Goal: Transaction & Acquisition: Obtain resource

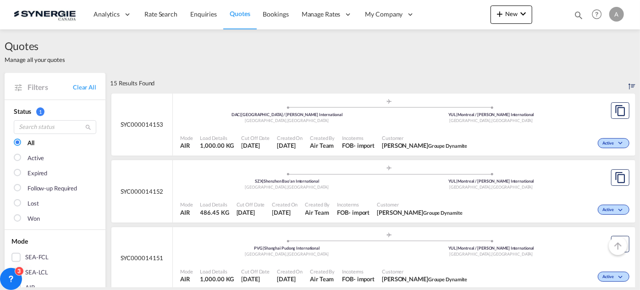
scroll to position [83, 0]
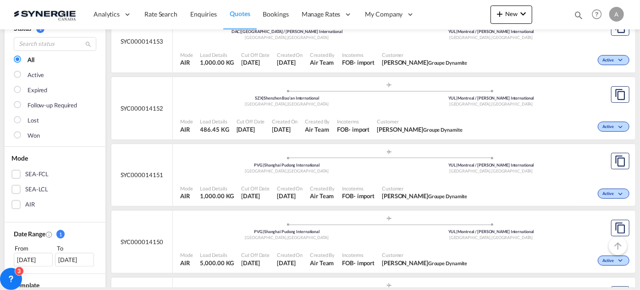
click at [378, 181] on div "Incoterms FOB - import" at bounding box center [358, 192] width 40 height 23
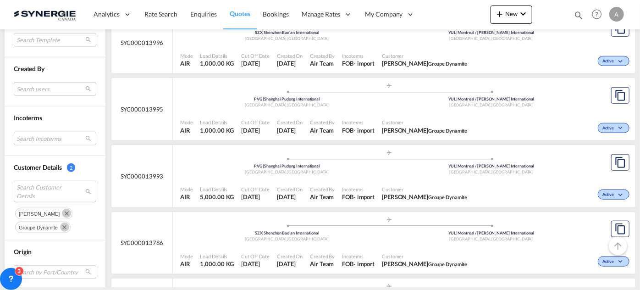
scroll to position [375, 0]
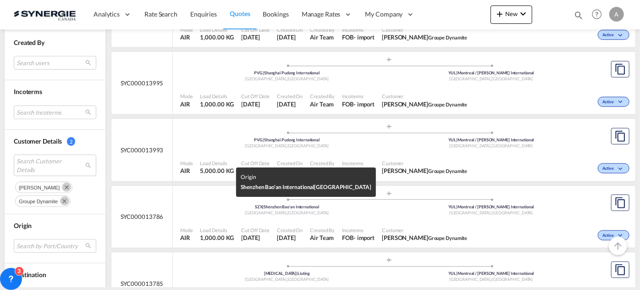
click at [332, 205] on div "SZX | Shenzhen Bao'an International" at bounding box center [287, 207] width 204 height 6
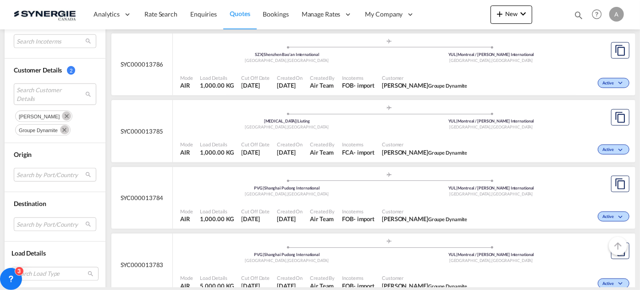
scroll to position [516, 0]
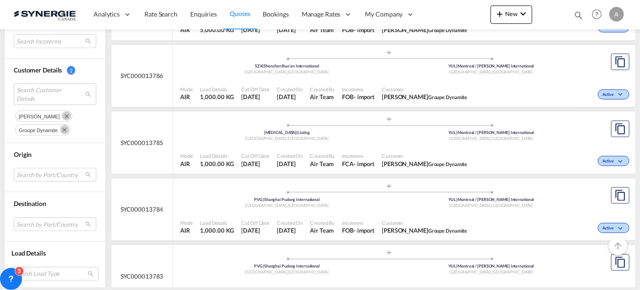
click at [354, 146] on div "Mode AIR Load Details 1,000.00 KG Cut Off Date [DATE] Created On [DATE] Created…" at bounding box center [404, 159] width 462 height 27
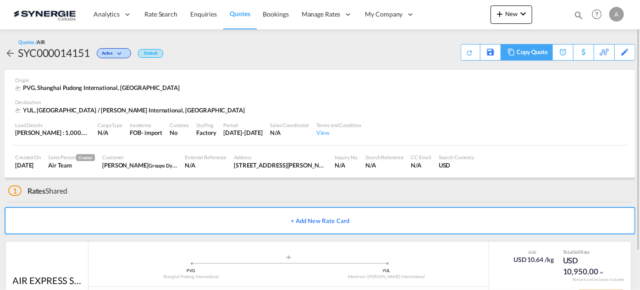
click at [513, 52] on md-icon at bounding box center [510, 52] width 11 height 7
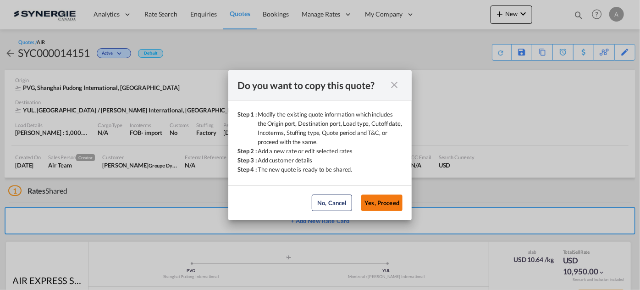
click at [381, 201] on button "Yes, Proceed" at bounding box center [381, 202] width 41 height 16
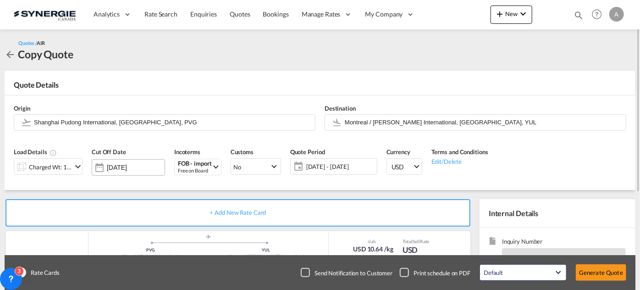
click at [143, 168] on input "[DATE]" at bounding box center [136, 167] width 58 height 7
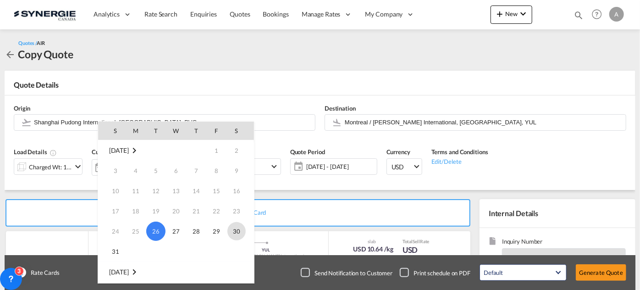
click at [237, 233] on span "30" at bounding box center [236, 231] width 18 height 18
type input "30 Aug 2025"
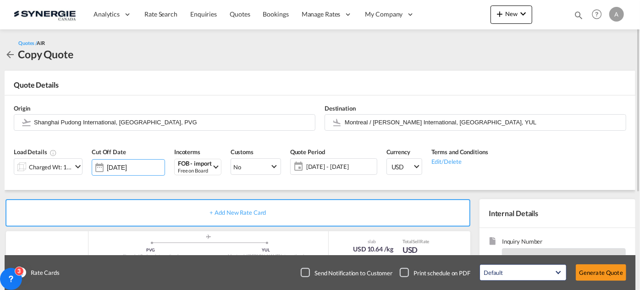
click at [339, 168] on span "19 Aug - 11 Sep 2025" at bounding box center [340, 166] width 68 height 8
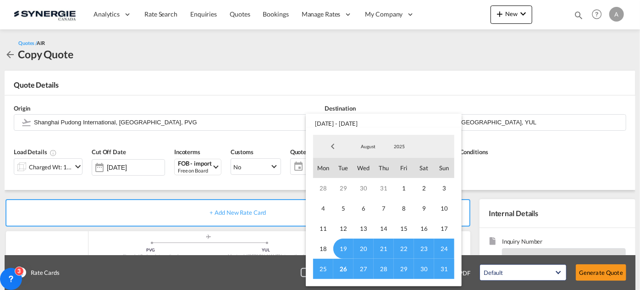
click at [343, 267] on span "26" at bounding box center [343, 268] width 20 height 20
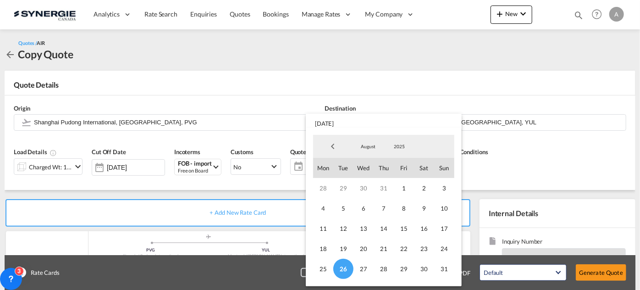
click at [373, 146] on span "August" at bounding box center [367, 146] width 29 height 6
click at [370, 169] on md-option "September" at bounding box center [377, 169] width 62 height 22
click at [384, 227] on span "18" at bounding box center [383, 228] width 20 height 20
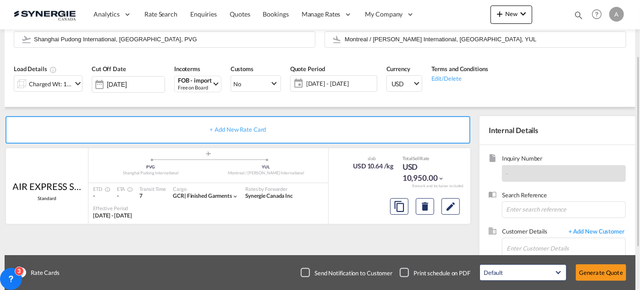
scroll to position [125, 0]
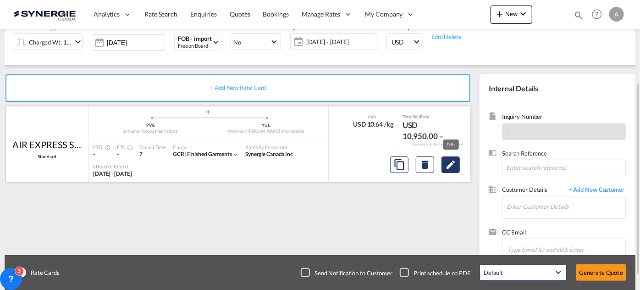
click at [454, 167] on md-icon "Edit" at bounding box center [450, 164] width 11 height 11
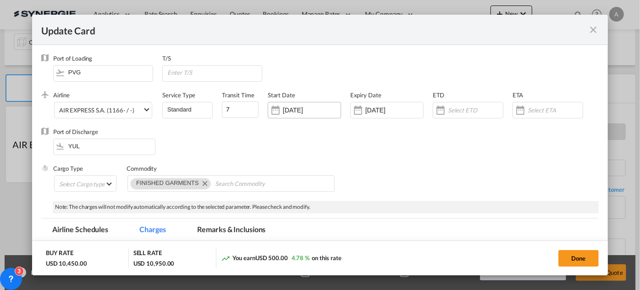
select select "chargeable_weight"
click at [307, 109] on input "[DATE]" at bounding box center [312, 109] width 58 height 7
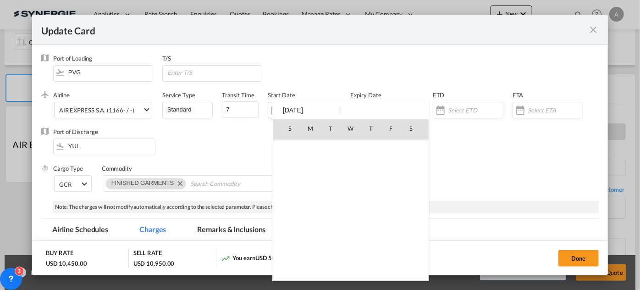
scroll to position [212143, 0]
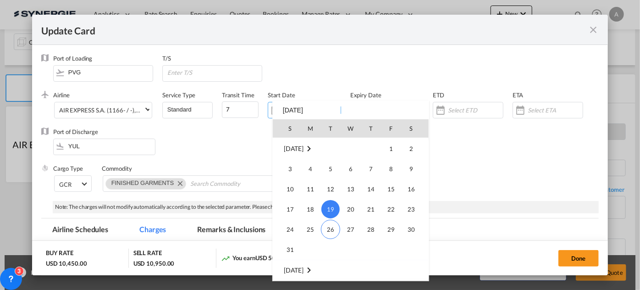
click at [329, 226] on span "26" at bounding box center [330, 228] width 19 height 19
type input "[DATE]"
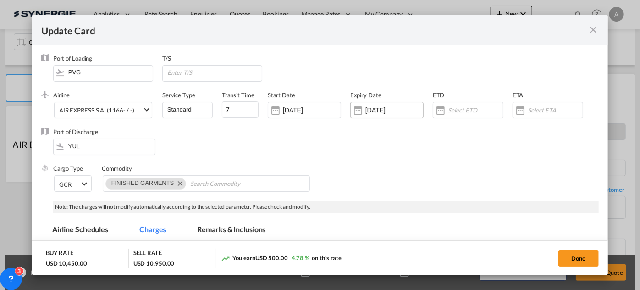
click at [387, 113] on input "10 Sep 2025" at bounding box center [394, 109] width 58 height 7
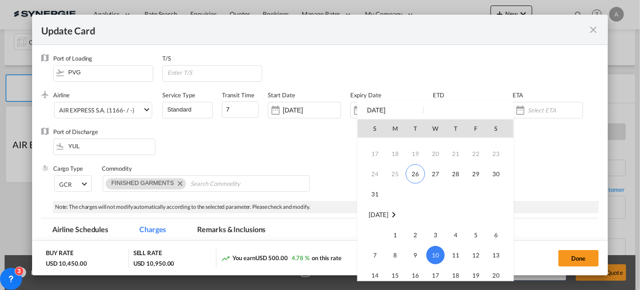
scroll to position [38, 0]
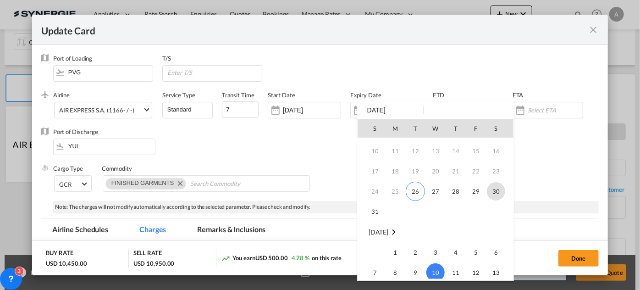
click at [496, 193] on span "30" at bounding box center [496, 191] width 18 height 18
type input "30 Aug 2025"
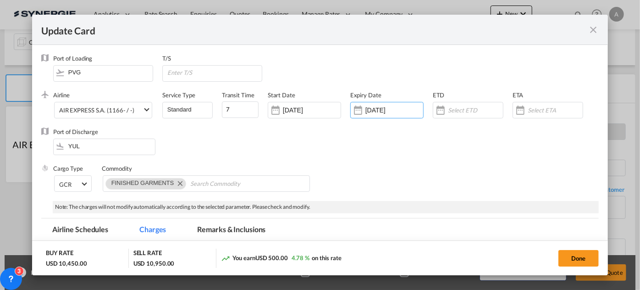
click at [435, 164] on div "Port of Discharge YUL" at bounding box center [319, 145] width 557 height 37
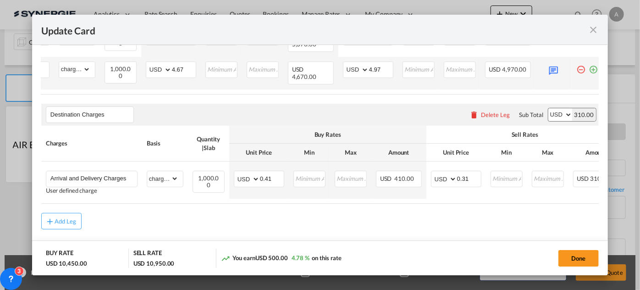
scroll to position [0, 93]
click at [573, 71] on md-icon "icon-minus-circle-outline red-400-fg pt-7" at bounding box center [576, 65] width 9 height 9
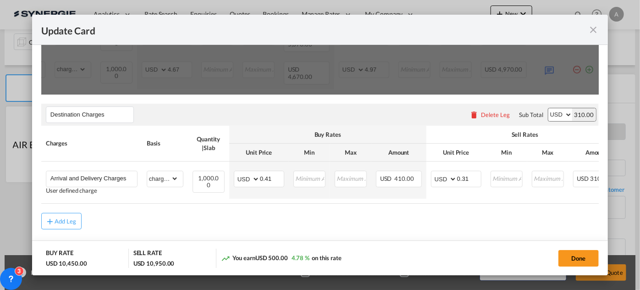
click at [338, 17] on button "Yes, Delete" at bounding box center [344, 9] width 40 height 16
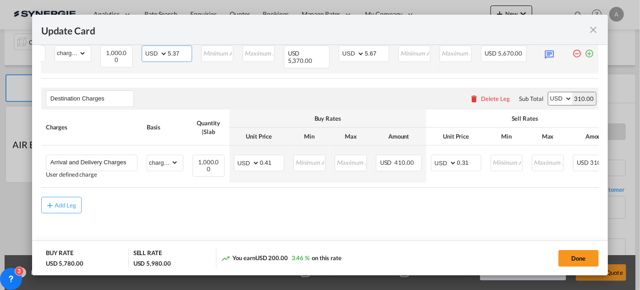
drag, startPoint x: 180, startPoint y: 70, endPoint x: 172, endPoint y: 70, distance: 8.3
click at [172, 60] on input "5.37" at bounding box center [180, 53] width 24 height 14
type input "5.03"
drag, startPoint x: 377, startPoint y: 72, endPoint x: 368, endPoint y: 71, distance: 8.8
click at [368, 60] on input "5.67" at bounding box center [377, 53] width 24 height 14
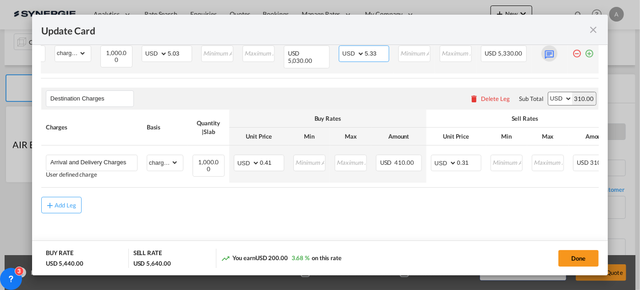
type input "5.33"
click at [550, 61] on md-icon "Update CardPort of ..." at bounding box center [549, 53] width 16 height 16
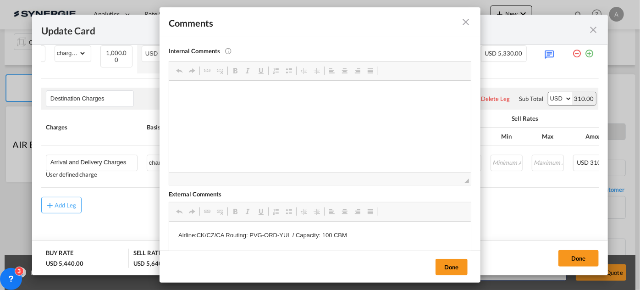
scroll to position [0, 0]
click at [322, 234] on p "Airline:CK/CZ/CA Routing: PVG-ORD-YUL / Capacity: 100 CBM" at bounding box center [319, 235] width 283 height 10
click at [444, 267] on button "Done" at bounding box center [451, 266] width 32 height 16
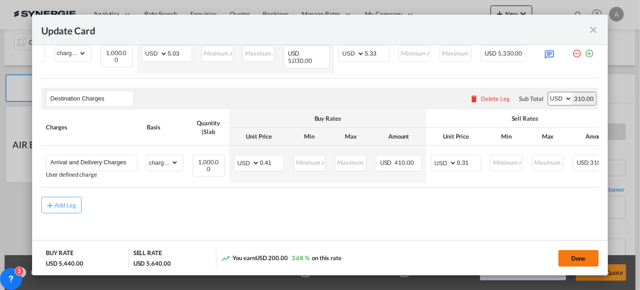
click at [566, 258] on button "Done" at bounding box center [578, 258] width 40 height 16
type input "25 Aug 2025"
type input "29 Aug 2025"
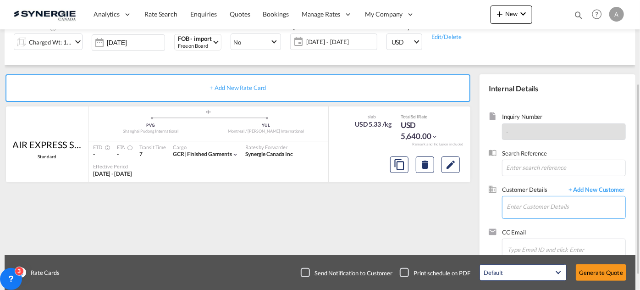
click at [538, 208] on input "Enter Customer Details" at bounding box center [565, 206] width 119 height 21
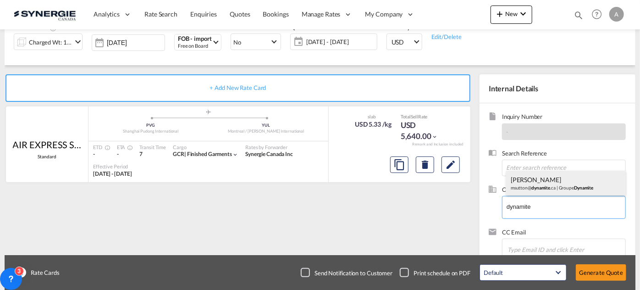
click at [538, 189] on div "Marc Sutton msutton@ dynamite .ca | Groupe Dynamite" at bounding box center [566, 182] width 120 height 25
type input "Groupe Dynamite, Marc Sutton, msutton@dynamite.ca"
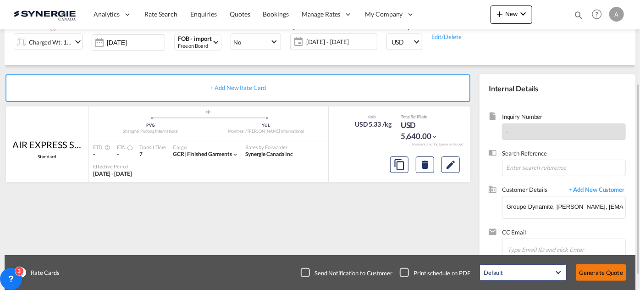
click at [587, 277] on button "Generate Quote" at bounding box center [601, 272] width 50 height 16
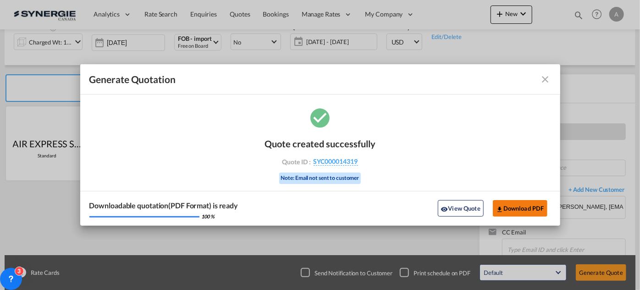
click at [520, 206] on button "Download PDF" at bounding box center [520, 208] width 55 height 16
click at [546, 80] on md-icon "icon-close fg-AAA8AD cursor m-0" at bounding box center [545, 79] width 11 height 11
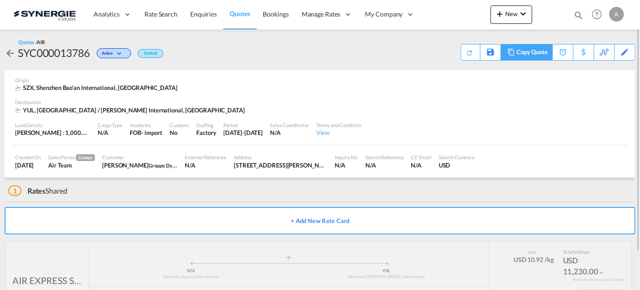
click at [538, 54] on div "Copy Quote" at bounding box center [531, 52] width 31 height 16
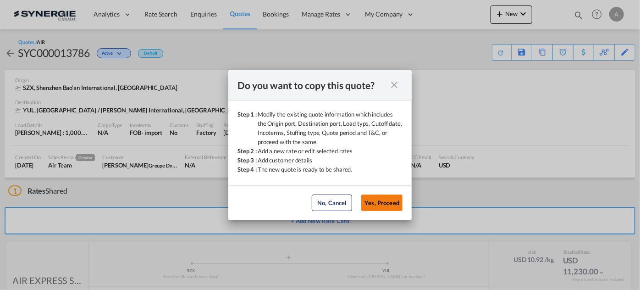
click at [384, 200] on button "Yes, Proceed" at bounding box center [381, 202] width 41 height 16
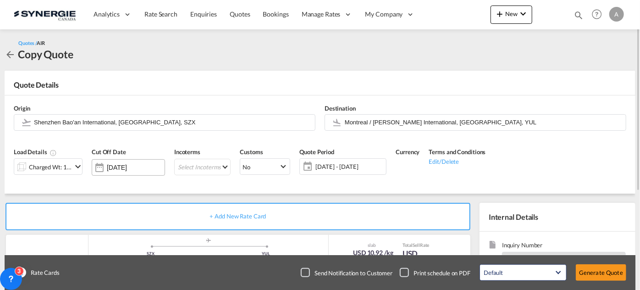
click at [143, 170] on input "[DATE]" at bounding box center [136, 167] width 58 height 7
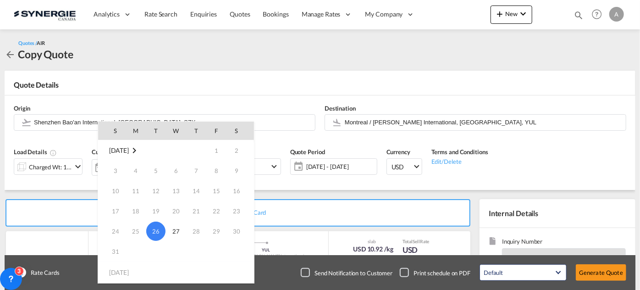
click at [336, 167] on div at bounding box center [320, 145] width 640 height 290
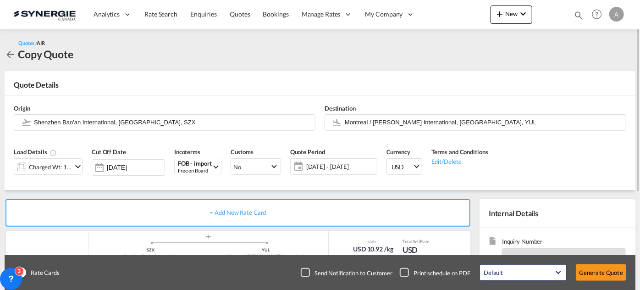
click at [342, 168] on span "05 - 28 Aug 2025" at bounding box center [340, 166] width 68 height 8
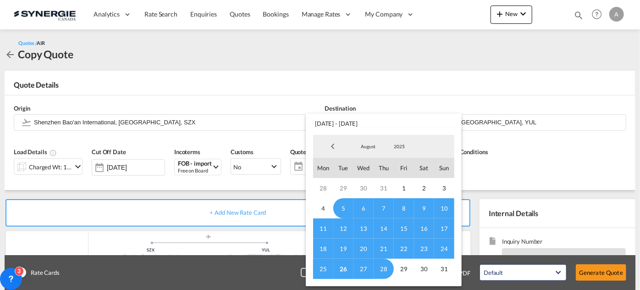
click at [348, 269] on span "26" at bounding box center [343, 268] width 20 height 20
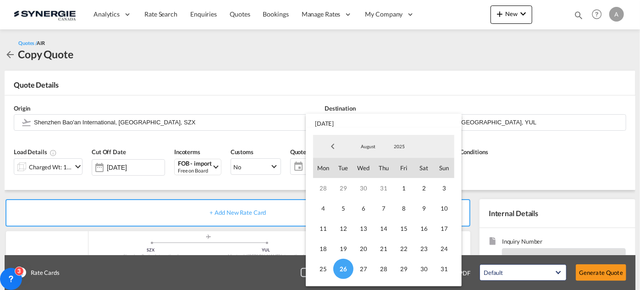
click at [367, 144] on span "August" at bounding box center [367, 146] width 29 height 6
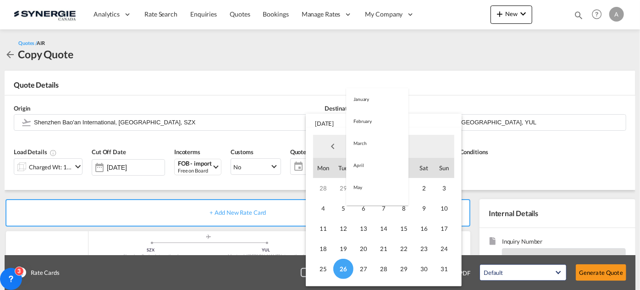
scroll to position [106, 0]
click at [370, 168] on md-option "September" at bounding box center [377, 169] width 62 height 22
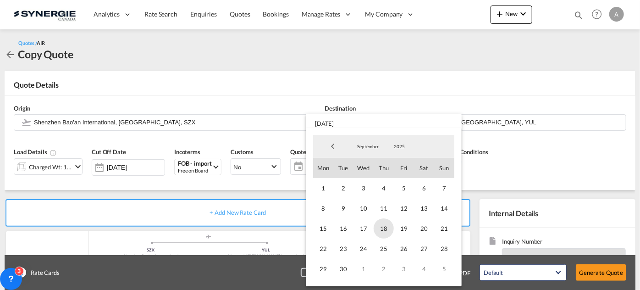
click at [385, 227] on span "18" at bounding box center [383, 228] width 20 height 20
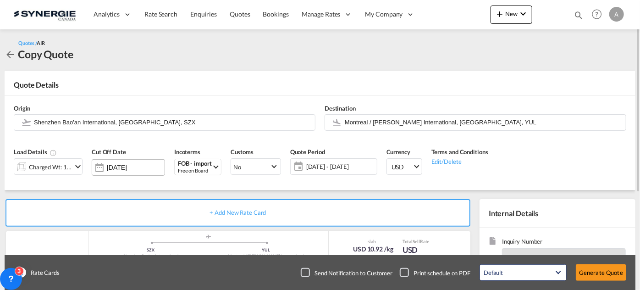
click at [132, 166] on input "[DATE]" at bounding box center [136, 167] width 58 height 7
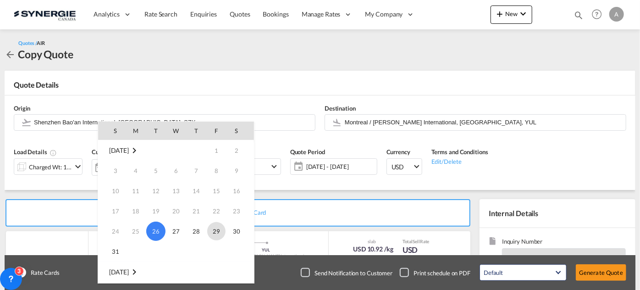
click at [223, 229] on span "29" at bounding box center [216, 231] width 18 height 18
type input "29 Aug 2025"
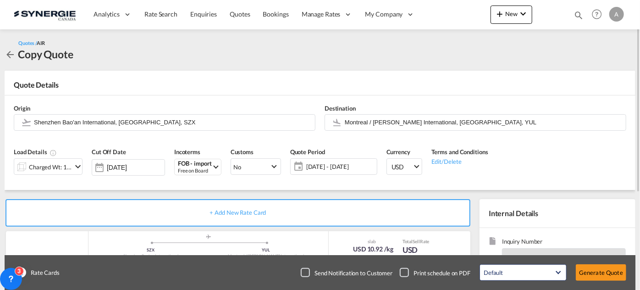
click at [527, 167] on div "Load Details Charged Wt: 1,000.00 KG Cut Off Date 29 Aug 2025 Incoterms FOB - i…" at bounding box center [319, 164] width 621 height 51
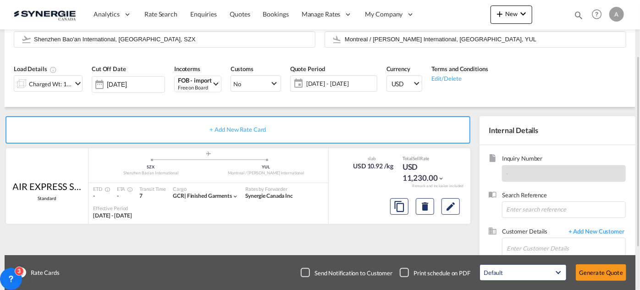
scroll to position [125, 0]
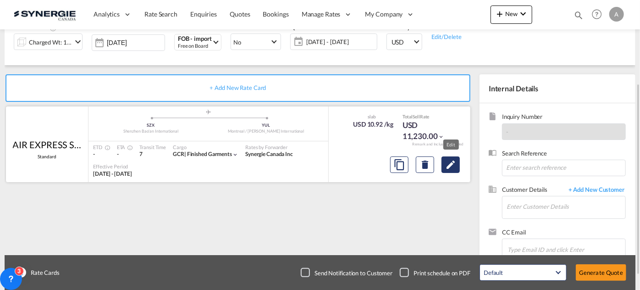
click at [455, 169] on md-icon "Edit" at bounding box center [450, 164] width 11 height 11
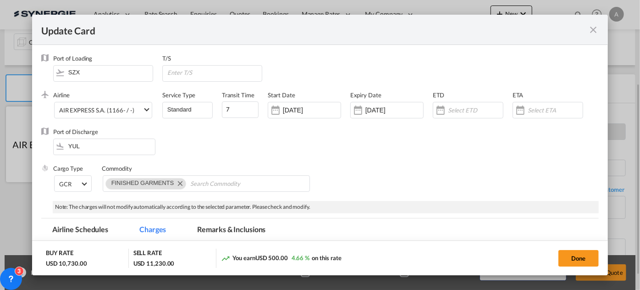
select select "chargeable_weight"
click at [318, 110] on input "05 Aug 2025" at bounding box center [312, 109] width 58 height 7
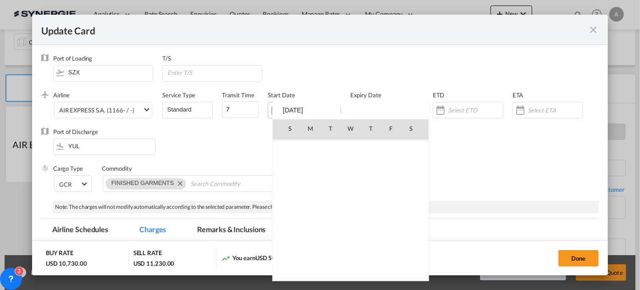
scroll to position [212143, 0]
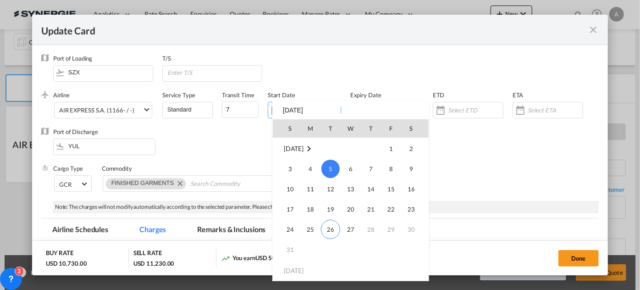
click at [329, 225] on span "26" at bounding box center [330, 228] width 19 height 19
type input "[DATE]"
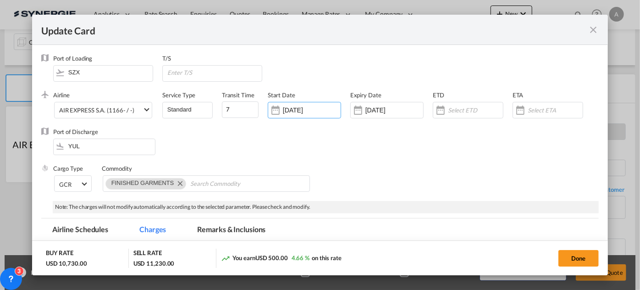
click at [385, 97] on div "Expiry Date 27 Aug 2025" at bounding box center [391, 109] width 82 height 37
click at [394, 114] on div "27 Aug 2025" at bounding box center [386, 110] width 73 height 16
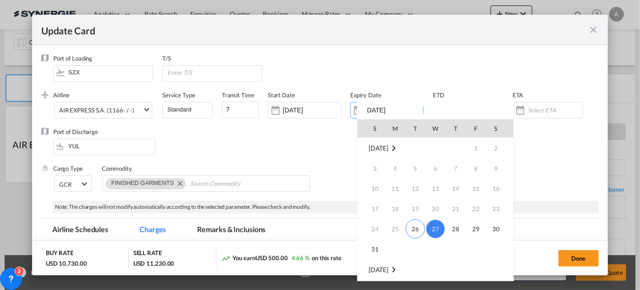
click at [503, 231] on span "30" at bounding box center [496, 228] width 18 height 18
type input "30 Aug 2025"
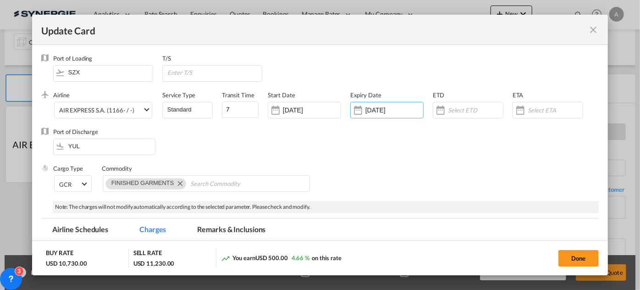
click at [404, 164] on div "Port of Discharge YUL" at bounding box center [319, 145] width 557 height 37
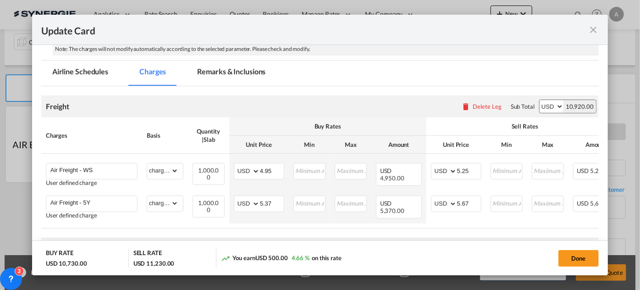
scroll to position [208, 0]
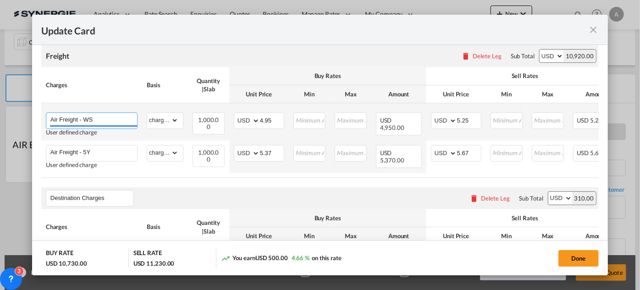
drag, startPoint x: 100, startPoint y: 156, endPoint x: 84, endPoint y: 155, distance: 15.6
click at [84, 126] on input "Air Freight - WS" at bounding box center [93, 120] width 87 height 14
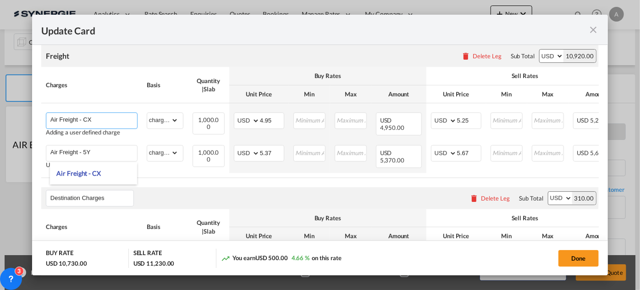
type input "Air Freight - CX"
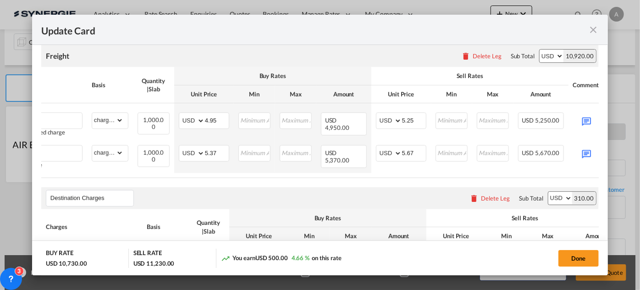
scroll to position [0, 81]
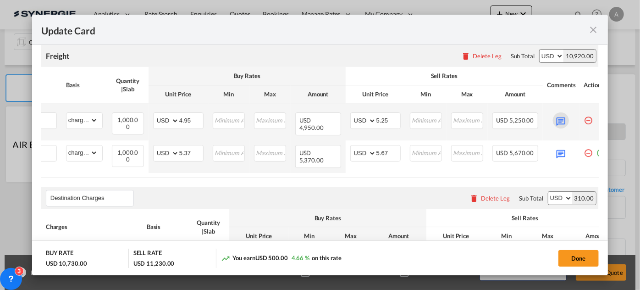
click at [563, 128] on md-icon "Update CardPort of ..." at bounding box center [561, 120] width 16 height 16
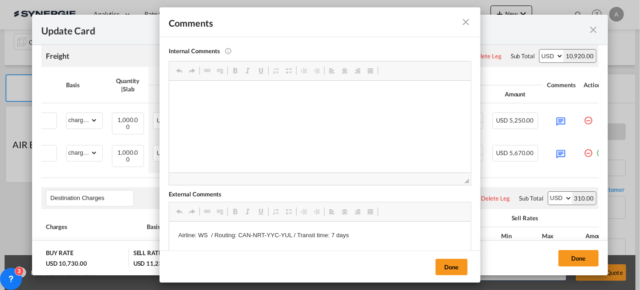
scroll to position [0, 0]
drag, startPoint x: 291, startPoint y: 234, endPoint x: 283, endPoint y: 235, distance: 8.3
drag, startPoint x: 208, startPoint y: 236, endPoint x: 199, endPoint y: 235, distance: 8.8
click at [199, 235] on p "Airline: WS / Routing: CAN-NRT-YYC-YUL / Transit time: 7 days" at bounding box center [319, 235] width 283 height 10
drag, startPoint x: 237, startPoint y: 236, endPoint x: 289, endPoint y: 231, distance: 52.0
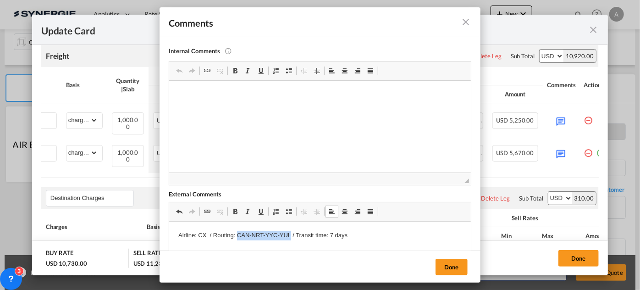
click at [289, 231] on p "Airline: CX / Routing: CAN-NRT-YYC-YUL / Transit time: 7 days" at bounding box center [319, 235] width 283 height 10
click at [448, 269] on button "Done" at bounding box center [451, 266] width 32 height 16
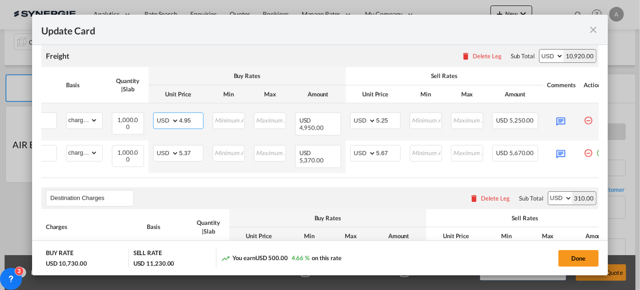
drag, startPoint x: 194, startPoint y: 156, endPoint x: 183, endPoint y: 155, distance: 10.5
click at [183, 126] on input "4.95" at bounding box center [191, 120] width 24 height 14
type input "4.89"
click at [483, 140] on td "Maximum must be greater than Minimum" at bounding box center [466, 121] width 41 height 37
drag, startPoint x: 391, startPoint y: 156, endPoint x: 380, endPoint y: 156, distance: 11.0
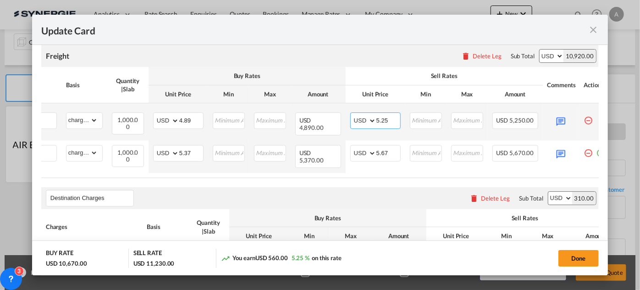
click at [380, 126] on input "5.25" at bounding box center [388, 120] width 24 height 14
type input "5.19"
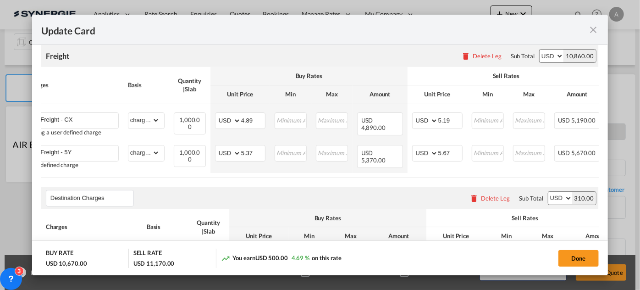
scroll to position [0, 19]
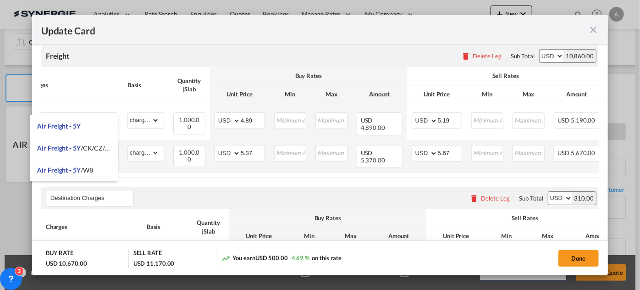
drag, startPoint x: 76, startPoint y: 188, endPoint x: 65, endPoint y: 187, distance: 11.5
click at [65, 159] on input "Air Freight - 5Y" at bounding box center [74, 152] width 87 height 14
type input "Air Freight - OZ"
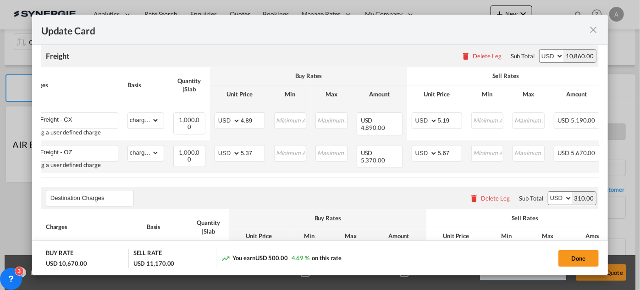
click at [268, 173] on td "AED AFN ALL AMD ANG AOA ARS AUD AWG AZN BAM BBD BDT BGN BHD BIF BMD BND BOB BRL…" at bounding box center [240, 156] width 60 height 33
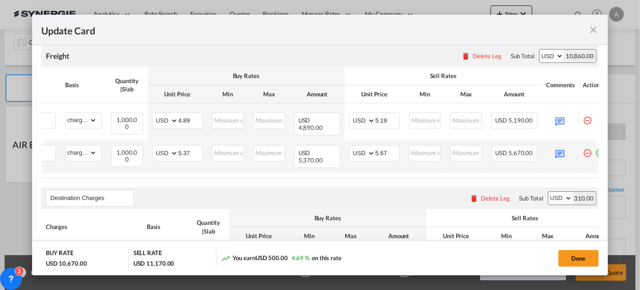
scroll to position [0, 90]
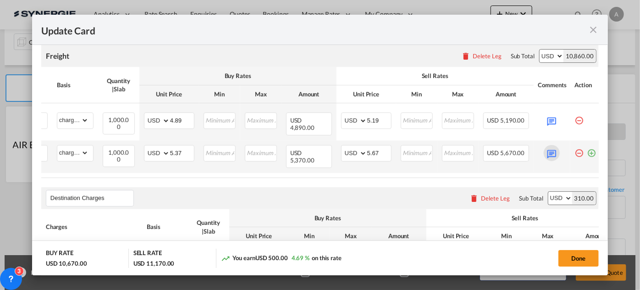
click at [554, 161] on md-icon "Update CardPort of ..." at bounding box center [551, 153] width 16 height 16
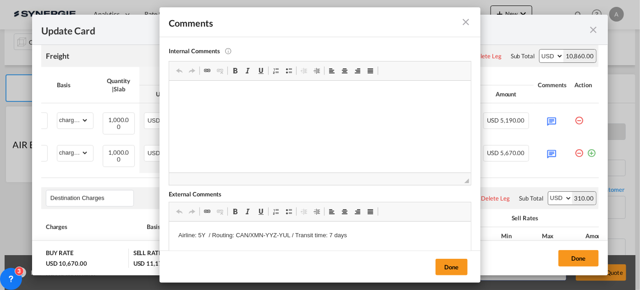
scroll to position [0, 0]
drag, startPoint x: 204, startPoint y: 236, endPoint x: 198, endPoint y: 235, distance: 5.7
drag, startPoint x: 199, startPoint y: 233, endPoint x: 205, endPoint y: 232, distance: 6.0
click at [205, 232] on p "Airline: 5Y / Routing: CAN/XMN-YYZ-YUL / Transit time: 7 days" at bounding box center [319, 235] width 283 height 10
drag, startPoint x: 238, startPoint y: 236, endPoint x: 294, endPoint y: 232, distance: 55.6
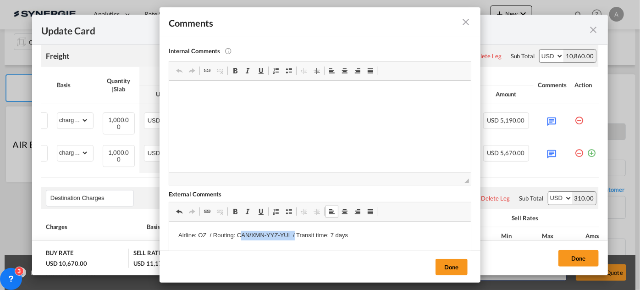
click at [294, 232] on p "Airline: OZ / Routing: CAN/XMN-YYZ-YUL / Transit time: 7 days" at bounding box center [319, 235] width 283 height 10
click at [448, 269] on button "Done" at bounding box center [451, 266] width 32 height 16
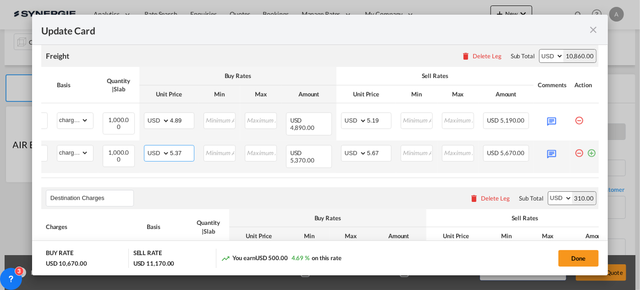
drag, startPoint x: 183, startPoint y: 188, endPoint x: 176, endPoint y: 188, distance: 7.8
click at [176, 159] on input "5.37" at bounding box center [182, 152] width 24 height 14
type input "5.03"
drag, startPoint x: 380, startPoint y: 189, endPoint x: 352, endPoint y: 189, distance: 28.0
click at [352, 161] on md-input-container "AED AFN ALL AMD ANG AOA ARS AUD AWG AZN BAM BBD BDT BGN BHD BIF BMD BND BOB BRL…" at bounding box center [366, 153] width 50 height 16
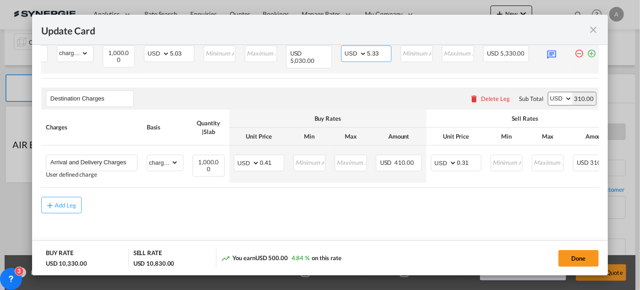
scroll to position [348, 0]
type input "5.33"
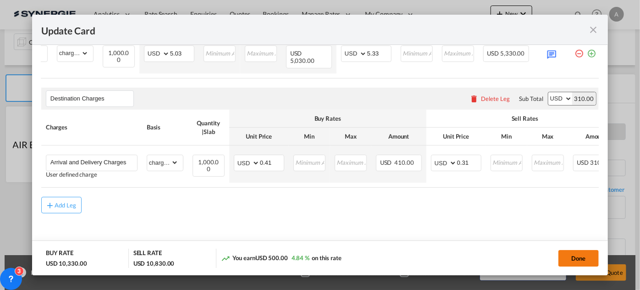
click at [576, 258] on button "Done" at bounding box center [578, 258] width 40 height 16
type input "25 Aug 2025"
type input "29 Aug 2025"
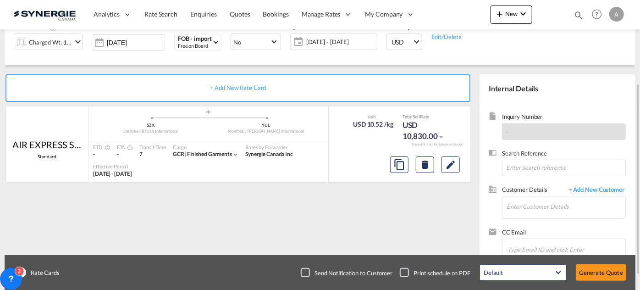
scroll to position [147, 0]
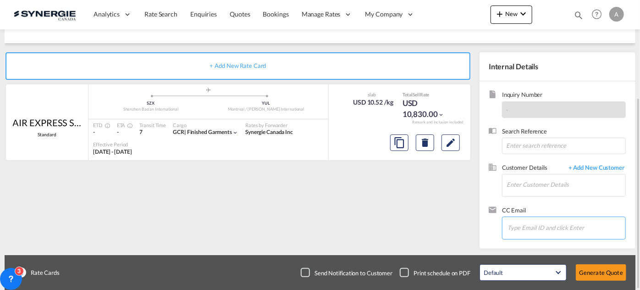
click at [510, 225] on input "Chips input." at bounding box center [553, 227] width 92 height 19
click at [534, 181] on input "Enter Customer Details" at bounding box center [565, 184] width 119 height 21
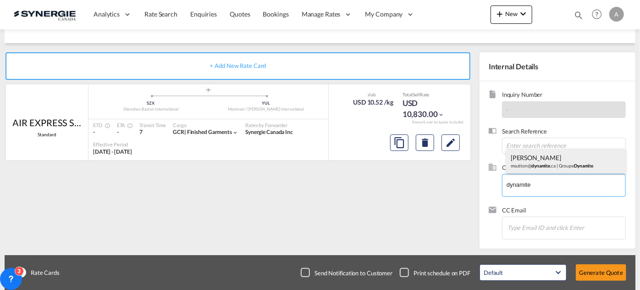
click at [538, 162] on div "Marc Sutton msutton@ dynamite .ca | Groupe Dynamite" at bounding box center [566, 160] width 120 height 25
type input "Groupe Dynamite, Marc Sutton, msutton@dynamite.ca"
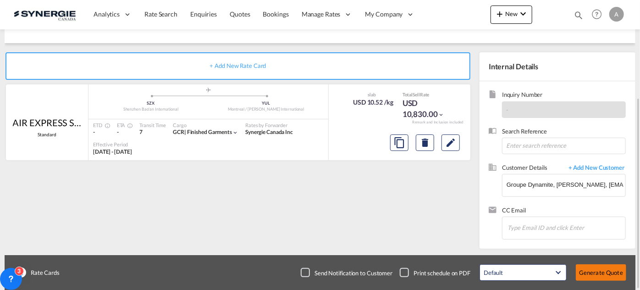
click at [593, 268] on button "Generate Quote" at bounding box center [601, 272] width 50 height 16
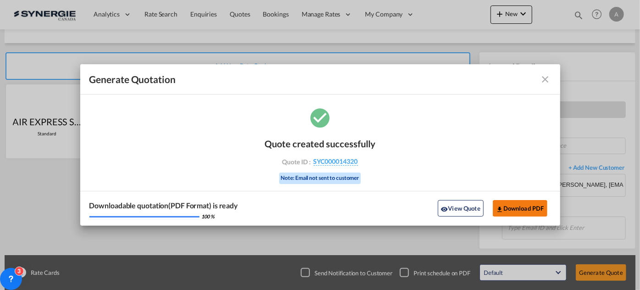
click at [525, 203] on button "Download PDF" at bounding box center [520, 208] width 55 height 16
click at [545, 79] on md-icon "icon-close fg-AAA8AD cursor m-0" at bounding box center [545, 79] width 11 height 11
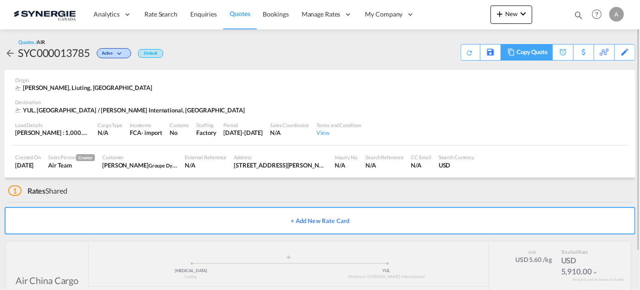
click at [517, 51] on div "Copy Quote" at bounding box center [531, 52] width 31 height 16
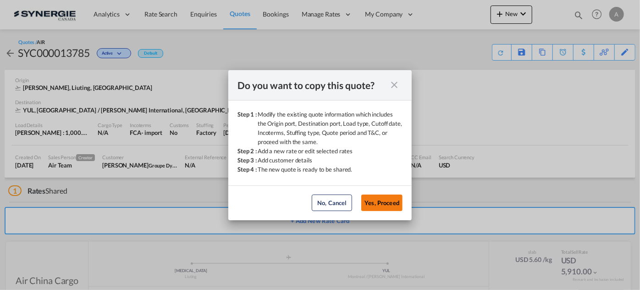
click at [389, 198] on button "Yes, Proceed" at bounding box center [381, 202] width 41 height 16
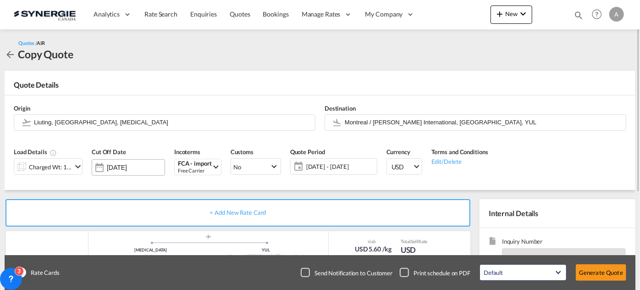
click at [122, 165] on input "[DATE]" at bounding box center [136, 167] width 58 height 7
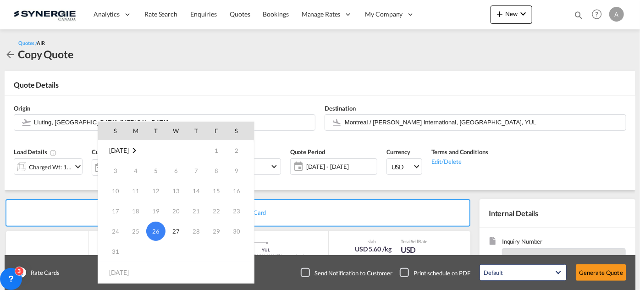
click at [228, 104] on div at bounding box center [320, 145] width 640 height 290
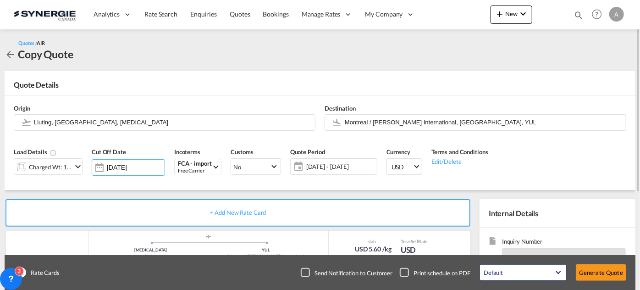
click at [317, 170] on span "05 - 28 Aug 2025" at bounding box center [340, 166] width 68 height 8
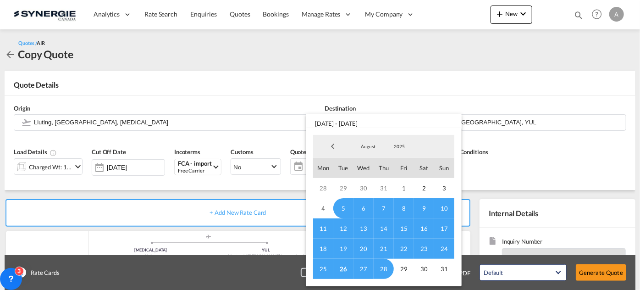
click at [344, 264] on span "26" at bounding box center [343, 268] width 20 height 20
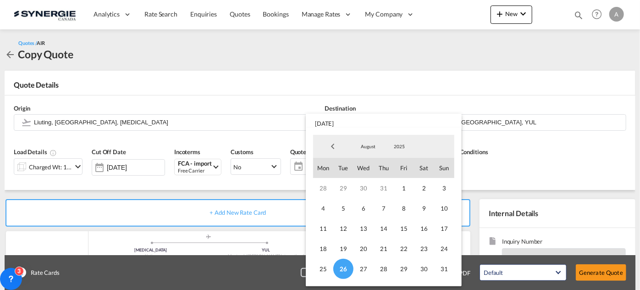
click at [373, 144] on span "August" at bounding box center [367, 146] width 29 height 6
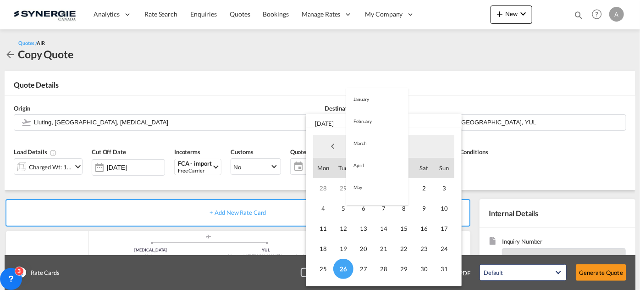
scroll to position [106, 0]
click at [370, 170] on md-option "September" at bounding box center [377, 169] width 62 height 22
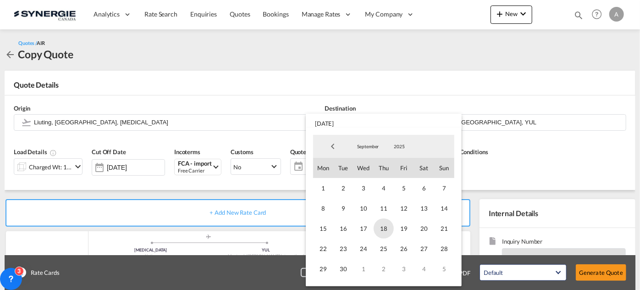
click at [387, 230] on span "18" at bounding box center [383, 228] width 20 height 20
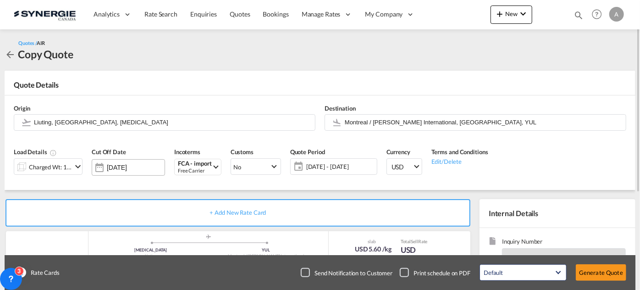
click at [122, 169] on input "[DATE]" at bounding box center [136, 167] width 58 height 7
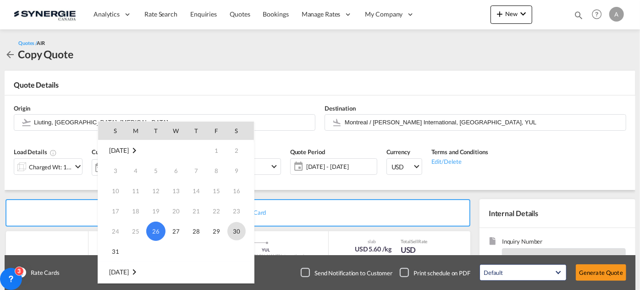
click at [238, 233] on span "30" at bounding box center [236, 231] width 18 height 18
type input "30 Aug 2025"
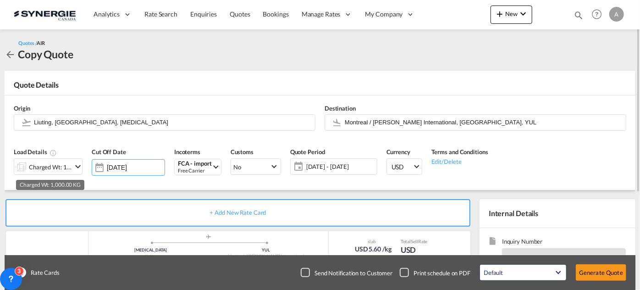
click at [60, 168] on div "Charged Wt: 1,000.00 KG" at bounding box center [50, 166] width 43 height 13
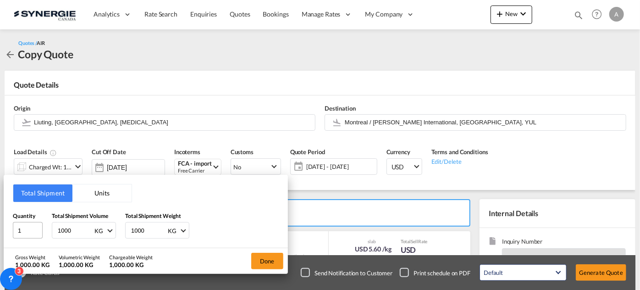
drag, startPoint x: 81, startPoint y: 230, endPoint x: 33, endPoint y: 224, distance: 48.4
click at [34, 224] on div "Quantity 1 Total Shipment Volume 1000 KG CBM CFT KG LB Total Shipment Weight 10…" at bounding box center [146, 224] width 266 height 27
type input "630.83"
drag, startPoint x: 150, startPoint y: 230, endPoint x: 84, endPoint y: 227, distance: 66.0
click at [84, 227] on div "Quantity 1 Total Shipment Volume 630.83 KG CBM CFT KG LB Total Shipment Weight …" at bounding box center [146, 224] width 266 height 27
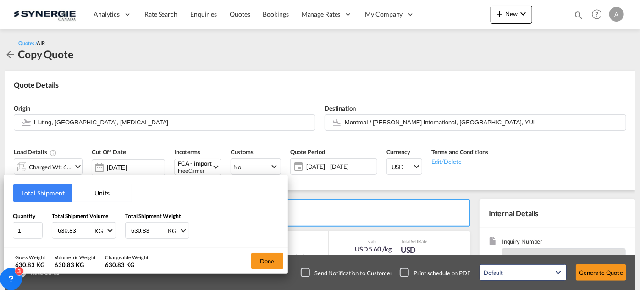
type input "630.83"
click at [268, 261] on button "Done" at bounding box center [267, 260] width 32 height 16
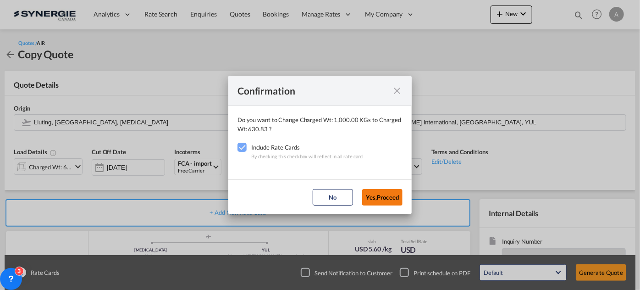
click at [393, 193] on button "Yes,Proceed" at bounding box center [382, 197] width 40 height 16
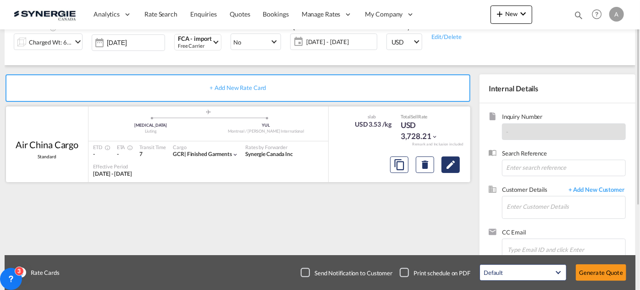
scroll to position [83, 0]
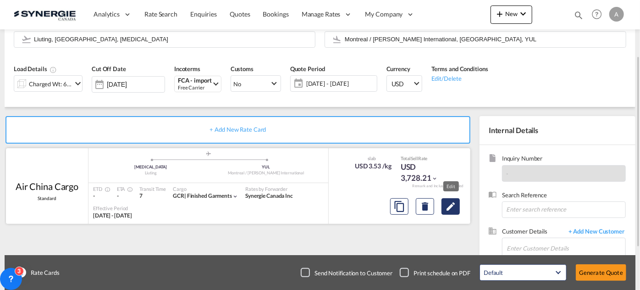
click at [449, 206] on md-icon "Edit" at bounding box center [450, 206] width 11 height 11
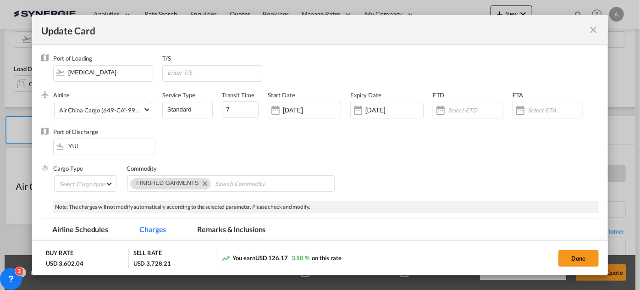
select select "chargeable_weight"
click at [304, 108] on input "05 Aug 2025" at bounding box center [312, 109] width 58 height 7
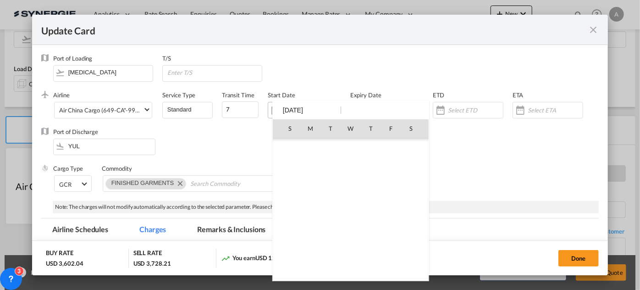
scroll to position [212143, 0]
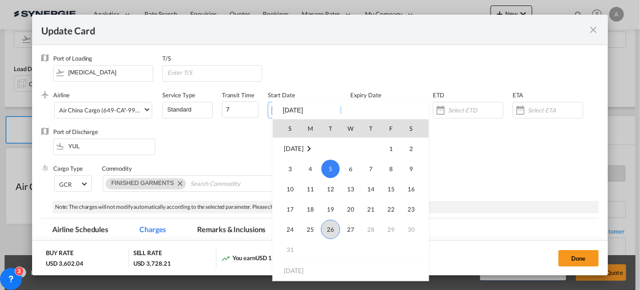
click at [332, 230] on span "26" at bounding box center [330, 228] width 19 height 19
type input "[DATE]"
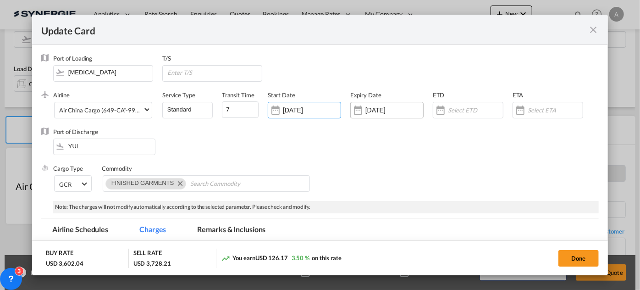
click at [395, 110] on input "27 Aug 2025" at bounding box center [394, 109] width 58 height 7
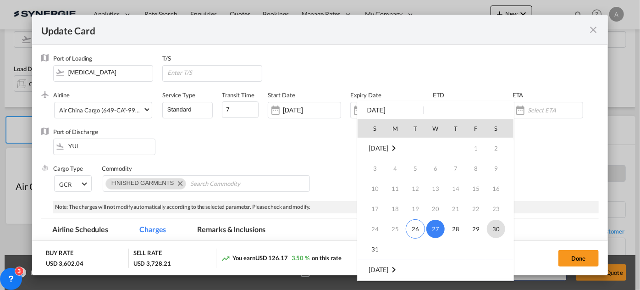
click at [499, 228] on span "30" at bounding box center [496, 228] width 18 height 18
type input "30 Aug 2025"
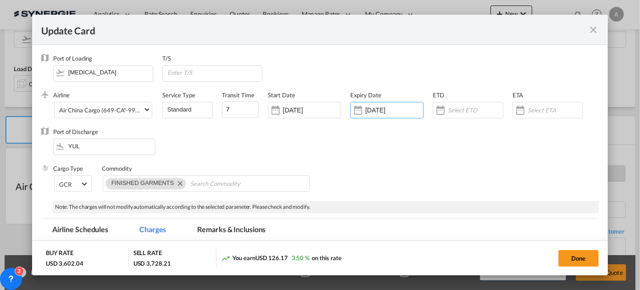
click at [403, 127] on div "Airline Air China Cargo (649-CA*-999-CN / -) AIR EXPRESS S.A. (1166- / -) CMA C…" at bounding box center [325, 109] width 545 height 37
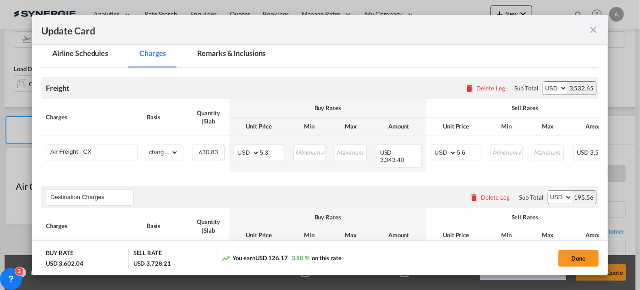
scroll to position [250, 0]
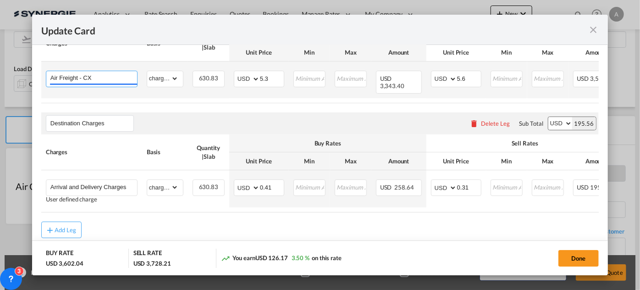
drag, startPoint x: 110, startPoint y: 118, endPoint x: 83, endPoint y: 116, distance: 26.6
click at [83, 85] on input "Air Freight - CX" at bounding box center [93, 78] width 87 height 14
type input "Air Freight - DL"
click at [159, 98] on td "gross_weight volumetric_weight per_shipment per_bl per_km % on air freight per_…" at bounding box center [165, 79] width 46 height 37
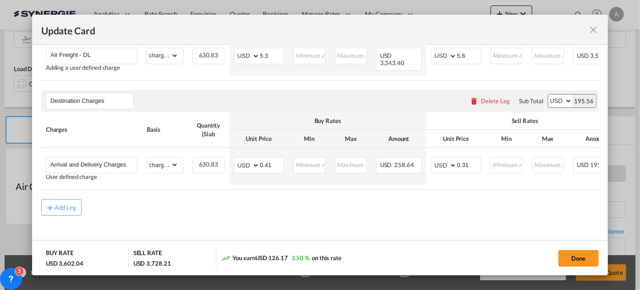
scroll to position [291, 0]
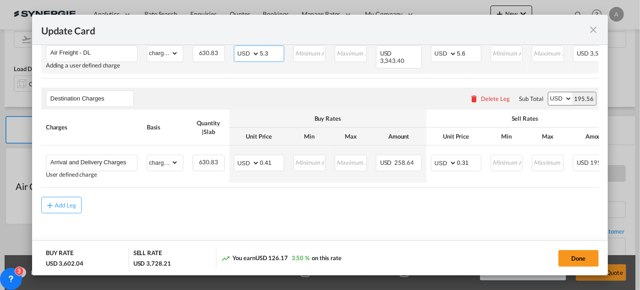
drag, startPoint x: 271, startPoint y: 71, endPoint x: 241, endPoint y: 69, distance: 30.3
click at [241, 62] on md-input-container "AED AFN ALL AMD ANG AOA ARS AUD AWG AZN BAM BBD BDT BGN BHD BIF BMD BND BOB BRL…" at bounding box center [259, 53] width 50 height 16
paste input "4.86"
type input "4.86"
drag, startPoint x: 465, startPoint y: 74, endPoint x: 454, endPoint y: 73, distance: 11.0
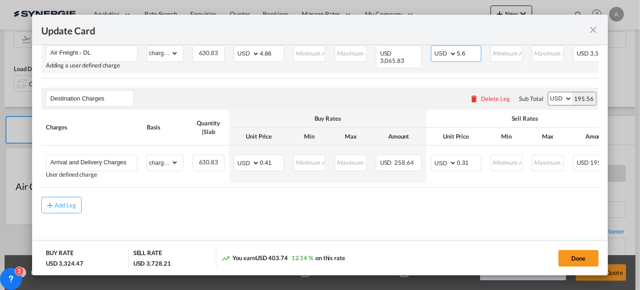
click at [454, 62] on md-input-container "AED AFN ALL AMD ANG AOA ARS AUD AWG AZN BAM BBD BDT BGN BHD BIF BMD BND BOB BRL…" at bounding box center [456, 53] width 50 height 16
type input "5.16"
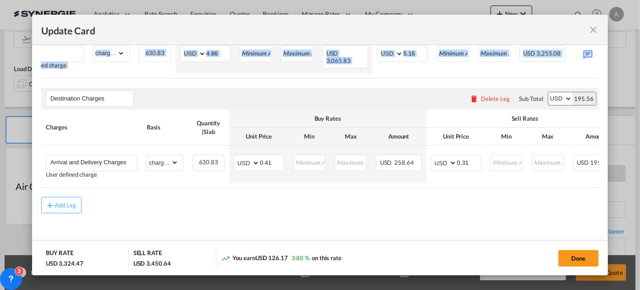
drag, startPoint x: 505, startPoint y: 100, endPoint x: 598, endPoint y: 96, distance: 92.7
click at [598, 96] on md-dialog-content "Port of Loading TAO T/S .a{fill:#aaa8ad;} Airline Air China Cargo (649-CA*-999-…" at bounding box center [320, 160] width 576 height 230
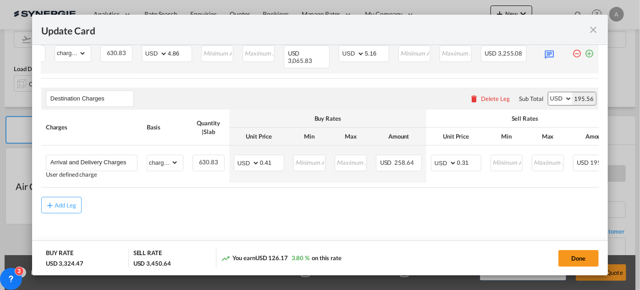
click at [585, 55] on md-icon "icon-plus-circle-outline green-400-fg" at bounding box center [589, 49] width 9 height 9
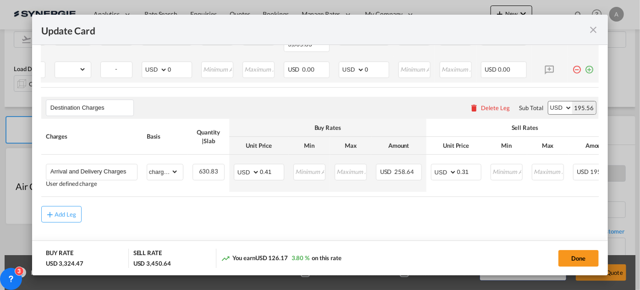
click at [573, 71] on md-icon "icon-minus-circle-outline red-400-fg pt-7" at bounding box center [576, 65] width 9 height 9
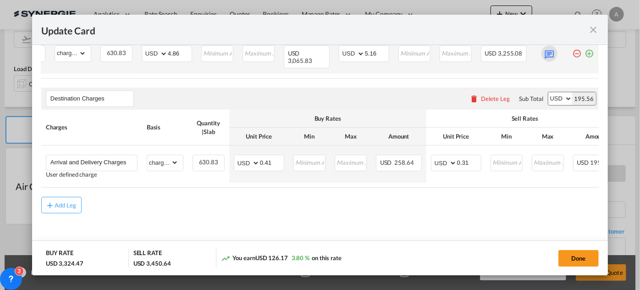
click at [545, 61] on md-icon "Update CardPort of ..." at bounding box center [549, 53] width 16 height 16
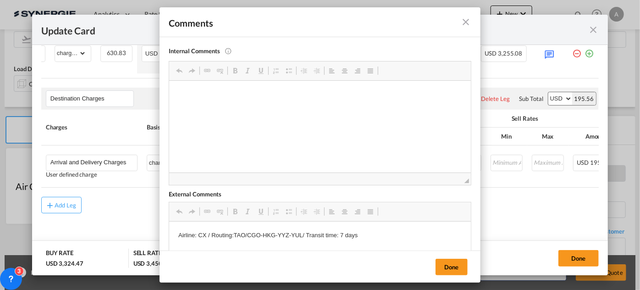
scroll to position [0, 0]
drag, startPoint x: 205, startPoint y: 237, endPoint x: 199, endPoint y: 235, distance: 6.0
drag, startPoint x: 199, startPoint y: 235, endPoint x: 205, endPoint y: 234, distance: 6.1
click at [205, 234] on p "Airline: CX / Routing:TAO/CGO-HKG-YYZ-YUL/ Transit time: 7 days" at bounding box center [319, 235] width 283 height 10
drag, startPoint x: 300, startPoint y: 234, endPoint x: 233, endPoint y: 234, distance: 66.9
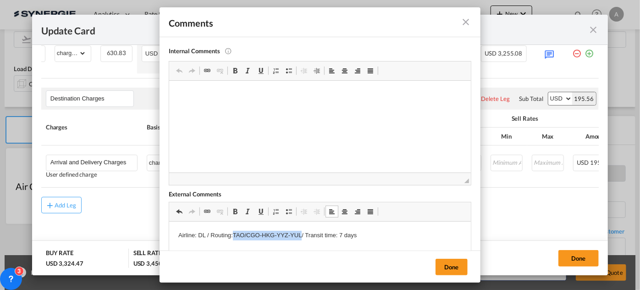
click at [233, 234] on p "Airline: DL / Routing:TAO/CGO-HKG-YYZ-YUL/ Transit time: 7 days" at bounding box center [319, 235] width 283 height 10
click at [450, 260] on button "Done" at bounding box center [451, 266] width 32 height 16
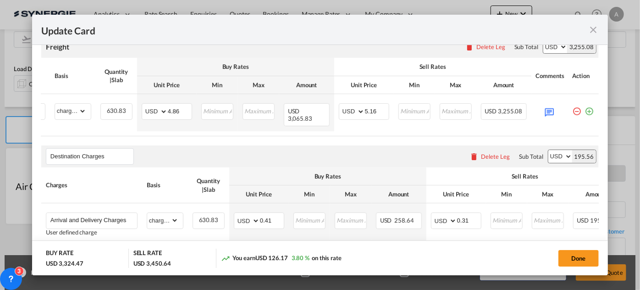
scroll to position [125, 0]
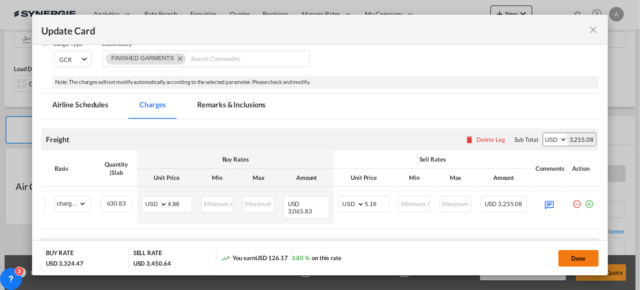
click at [581, 258] on button "Done" at bounding box center [578, 258] width 40 height 16
type input "25 Aug 2025"
type input "29 Aug 2025"
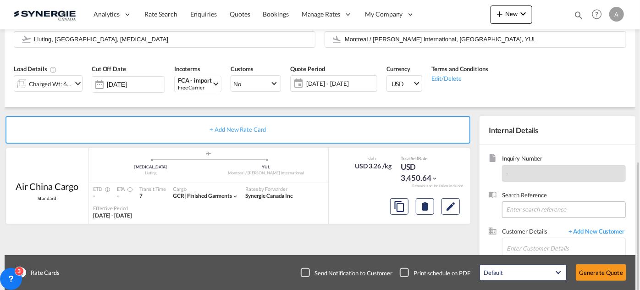
scroll to position [147, 0]
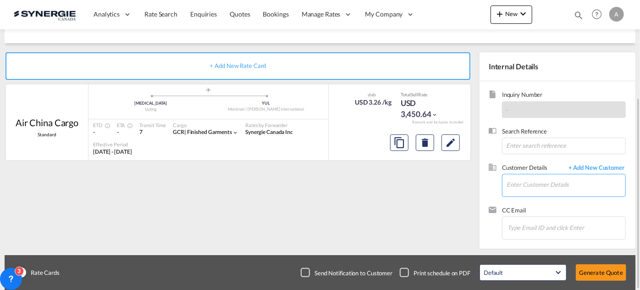
click at [528, 184] on input "Enter Customer Details" at bounding box center [565, 184] width 119 height 21
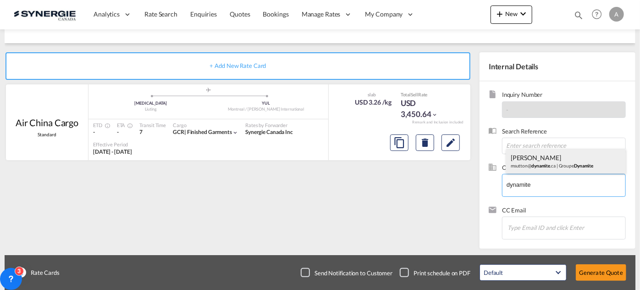
click at [535, 150] on div "Marc Sutton msutton@ dynamite .ca | Groupe Dynamite" at bounding box center [566, 160] width 120 height 25
type input "Groupe Dynamite, Marc Sutton, msutton@dynamite.ca"
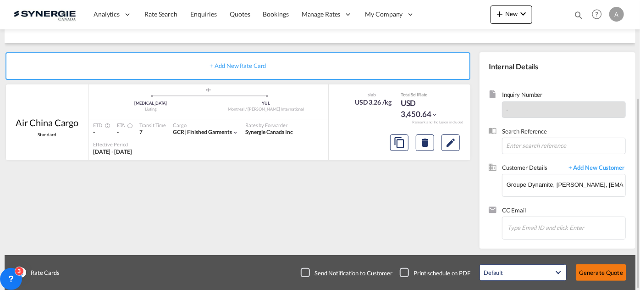
click at [600, 272] on button "Generate Quote" at bounding box center [601, 272] width 50 height 16
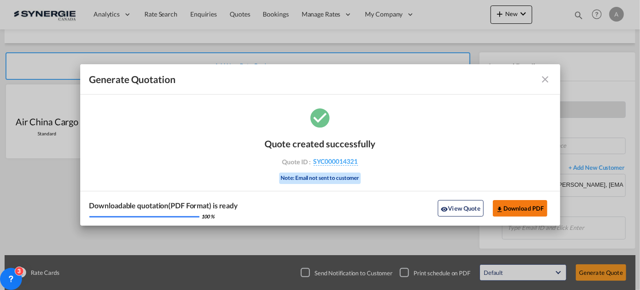
click at [512, 206] on button "Download PDF" at bounding box center [520, 208] width 55 height 16
